Goal: Transaction & Acquisition: Book appointment/travel/reservation

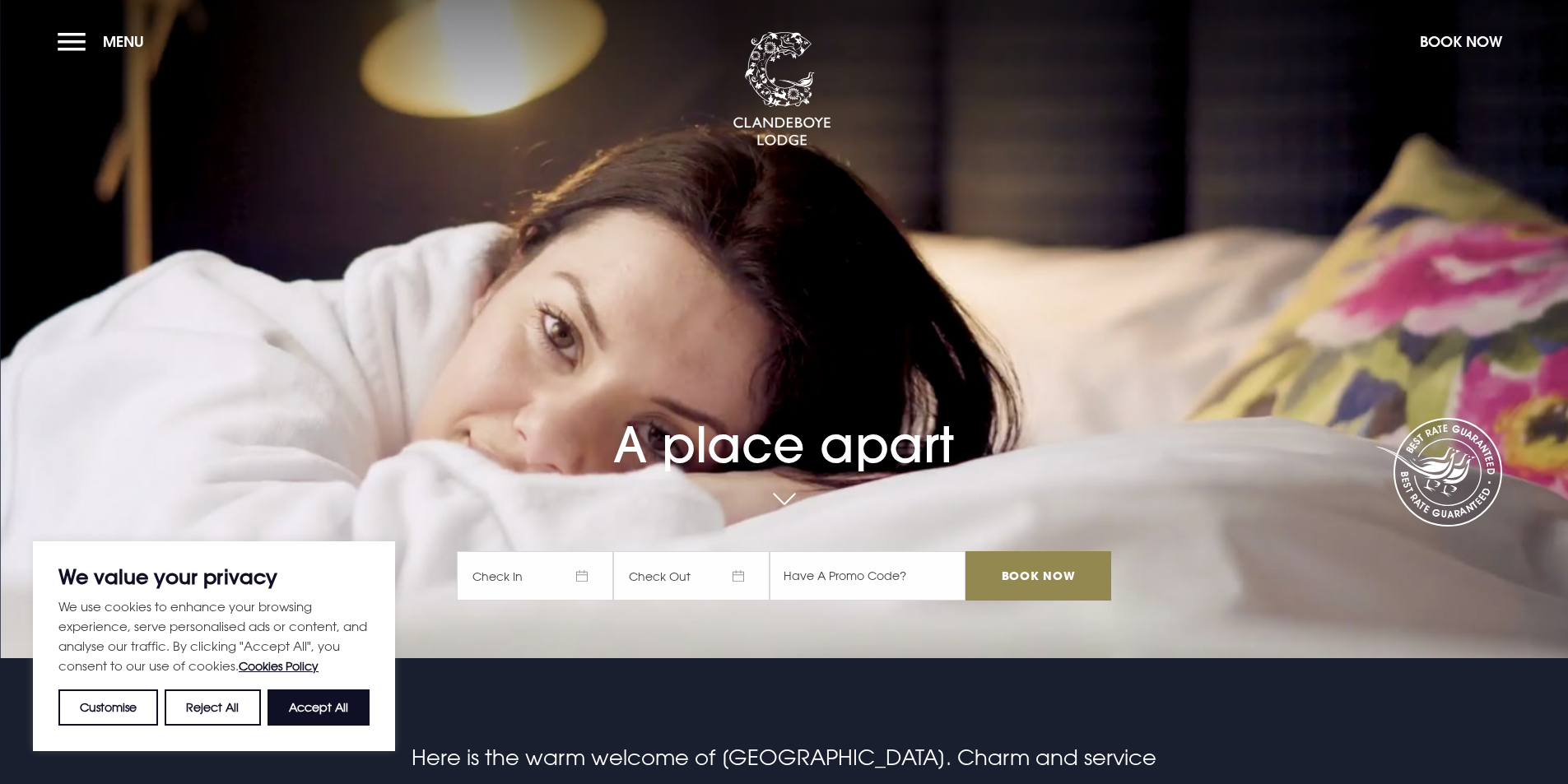
click at [553, 566] on span "Check In" at bounding box center [534, 576] width 156 height 49
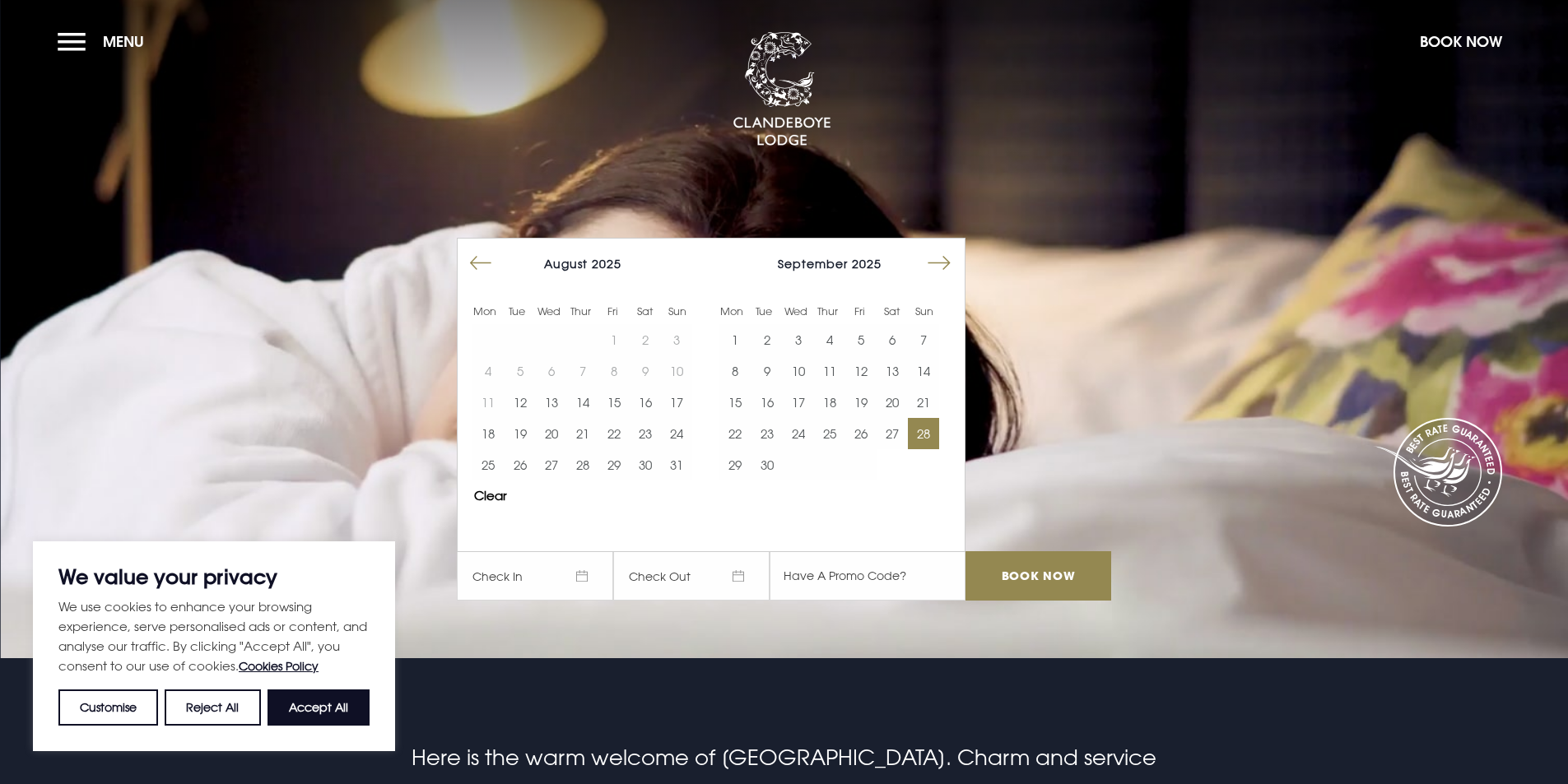
click at [935, 434] on button "28" at bounding box center [923, 434] width 31 height 31
click at [1026, 570] on input "Book Now" at bounding box center [1038, 576] width 145 height 49
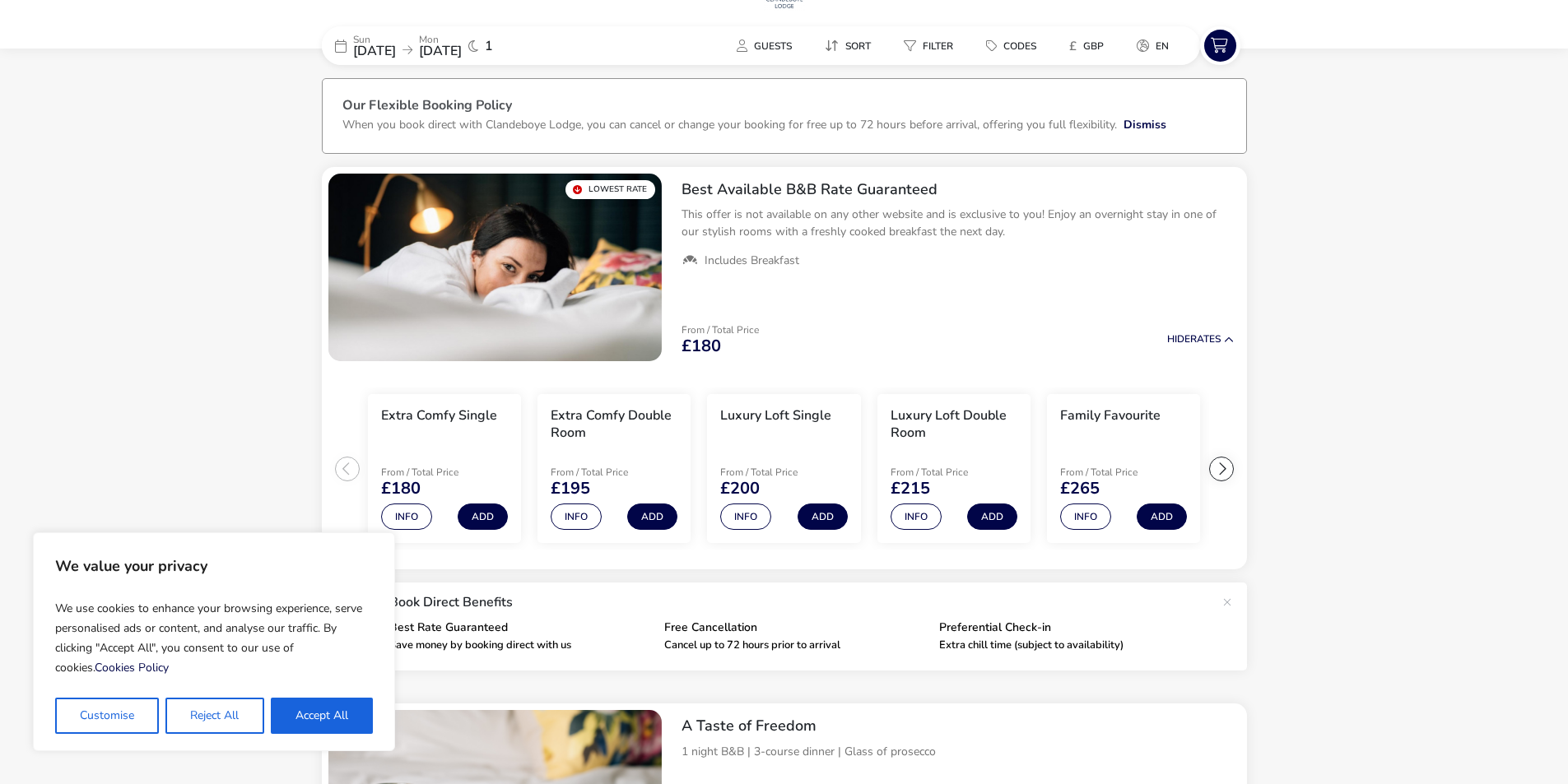
scroll to position [51, 0]
